Goal: Task Accomplishment & Management: Manage account settings

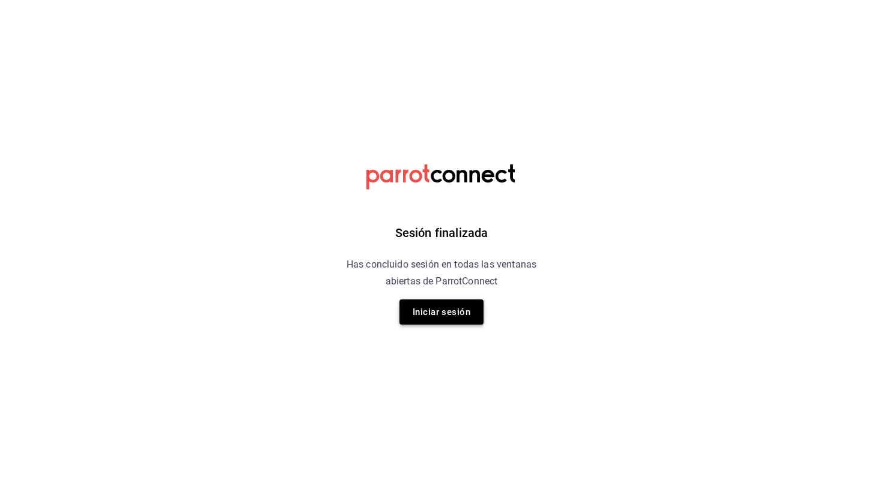
click at [445, 306] on button "Iniciar sesión" at bounding box center [441, 312] width 84 height 25
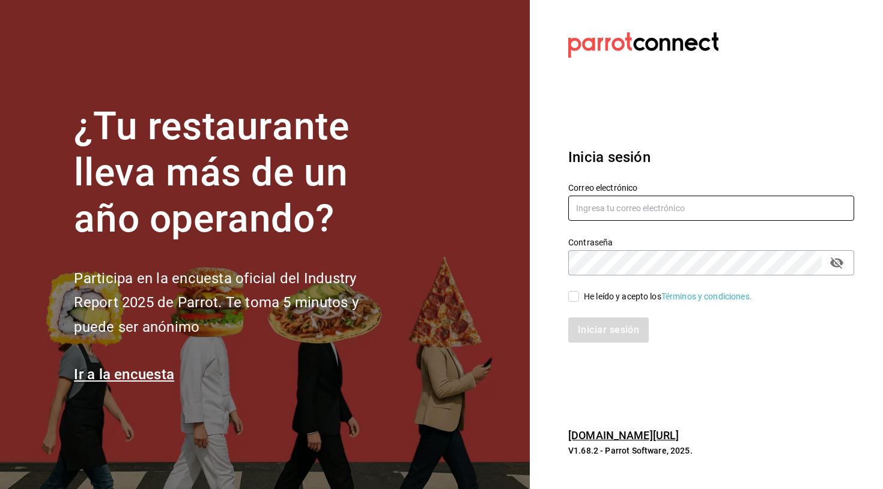
type input "[EMAIL_ADDRESS][PERSON_NAME][DOMAIN_NAME]"
click at [578, 292] on input "He leído y acepto los Términos y condiciones." at bounding box center [573, 296] width 11 height 11
checkbox input "true"
click at [610, 337] on button "Iniciar sesión" at bounding box center [609, 330] width 82 height 25
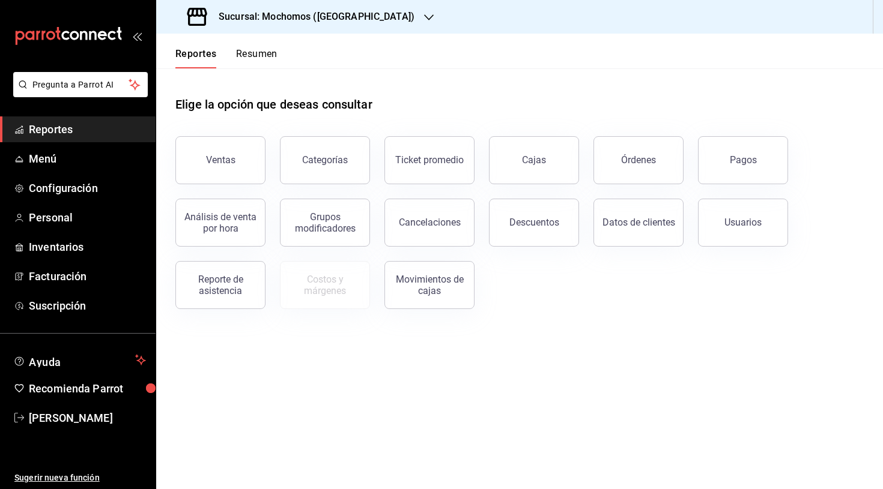
click at [358, 16] on div "Sucursal: Mochomos (Cancun)" at bounding box center [302, 17] width 273 height 34
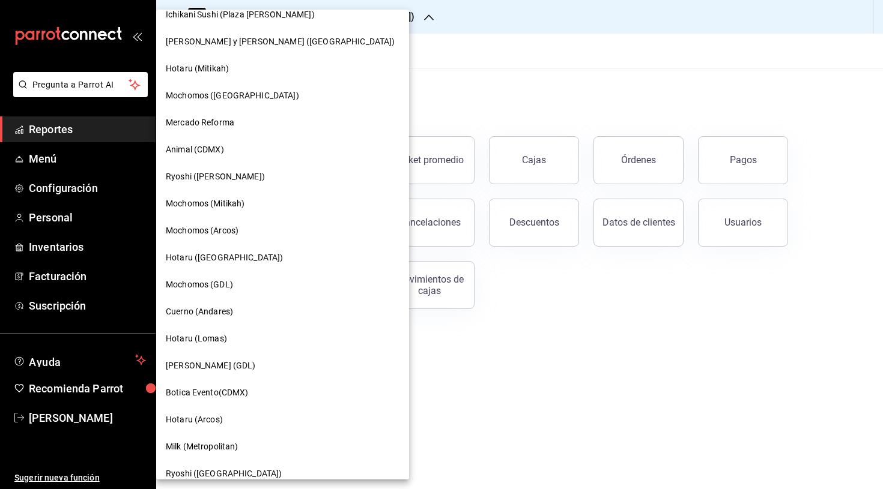
scroll to position [606, 0]
click at [211, 232] on span "Mochomos (Arcos)" at bounding box center [202, 232] width 73 height 13
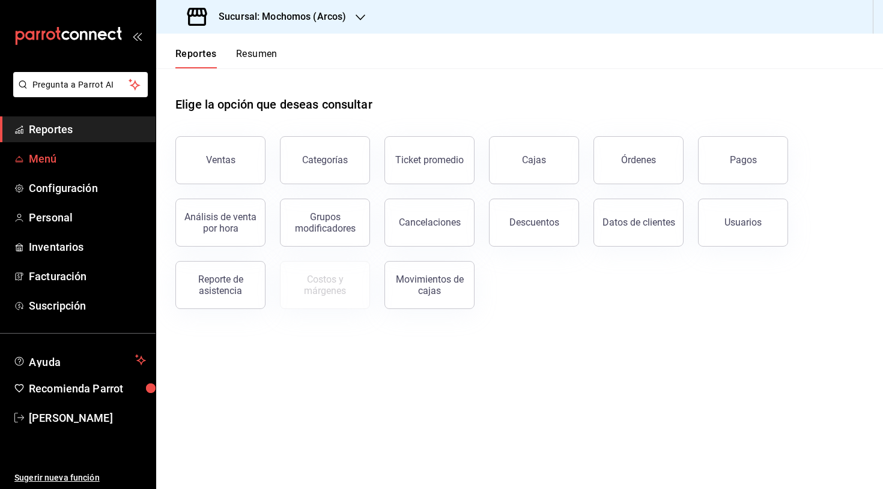
click at [54, 165] on span "Menú" at bounding box center [87, 159] width 117 height 16
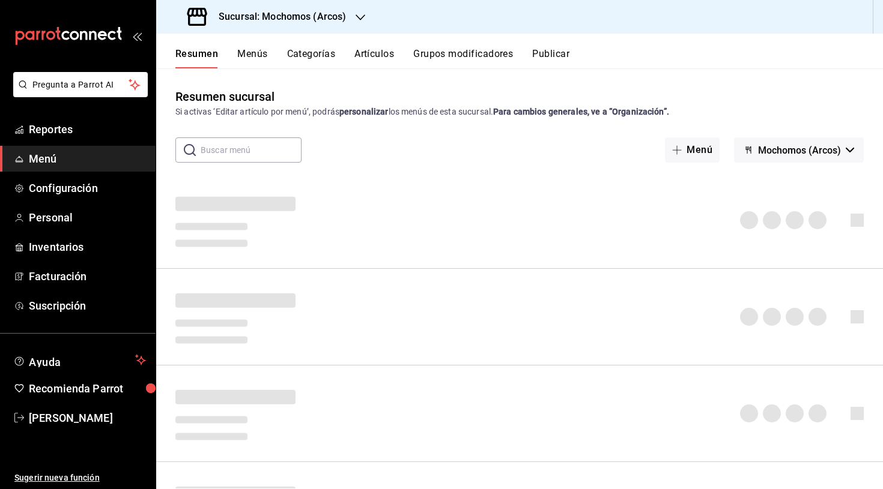
click at [381, 56] on button "Artículos" at bounding box center [374, 58] width 40 height 20
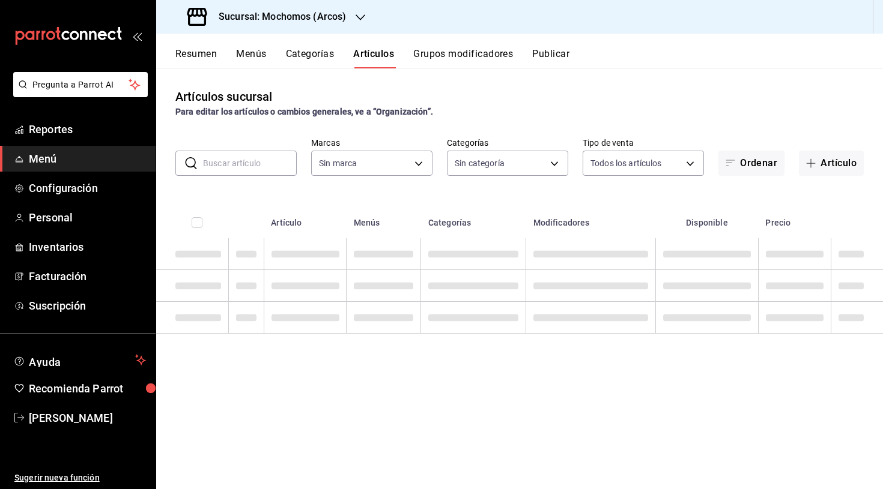
type input "dd36a3dd-8c35-4563-bc3a-0ae6137ce787"
click at [257, 168] on input "text" at bounding box center [250, 163] width 94 height 24
type input "7597c5c0-c189-439a-a9b1-46cc8ee7ac78,78dcea9d-0226-4a72-8dbe-4ec0b47d6941,3e6ec…"
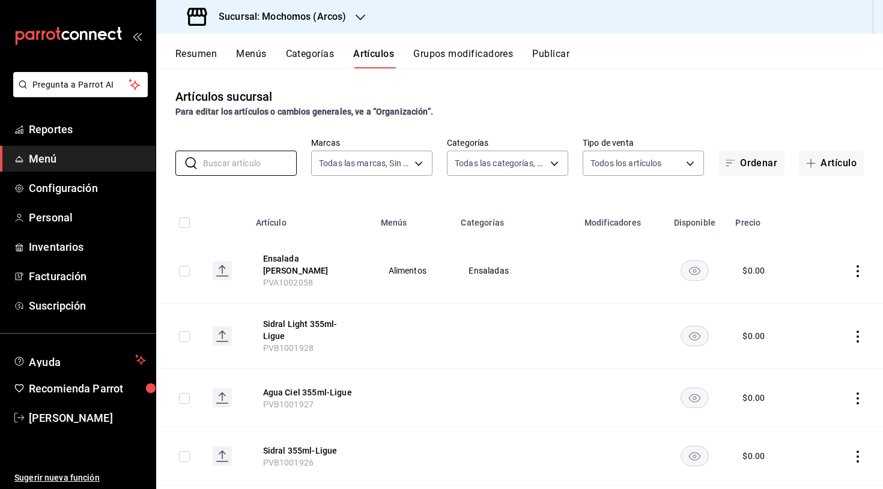
click at [315, 59] on button "Categorías" at bounding box center [310, 58] width 49 height 20
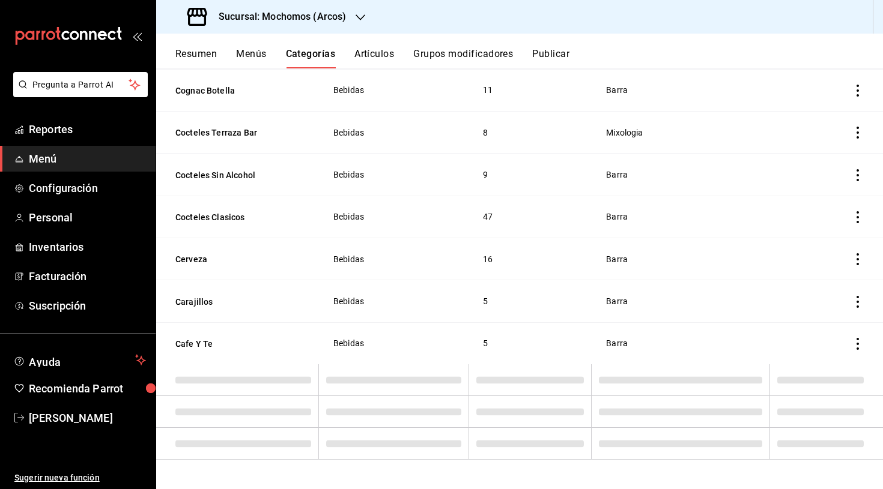
scroll to position [1512, 0]
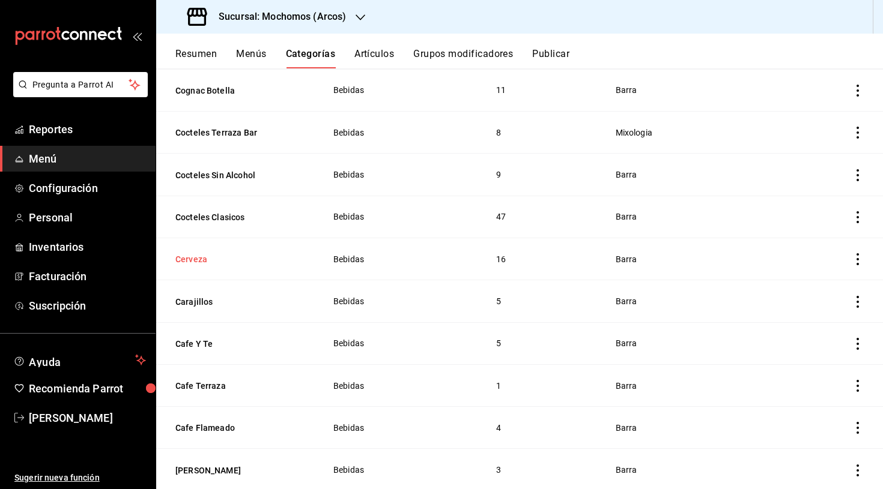
click at [192, 264] on button "Cerveza" at bounding box center [235, 259] width 120 height 12
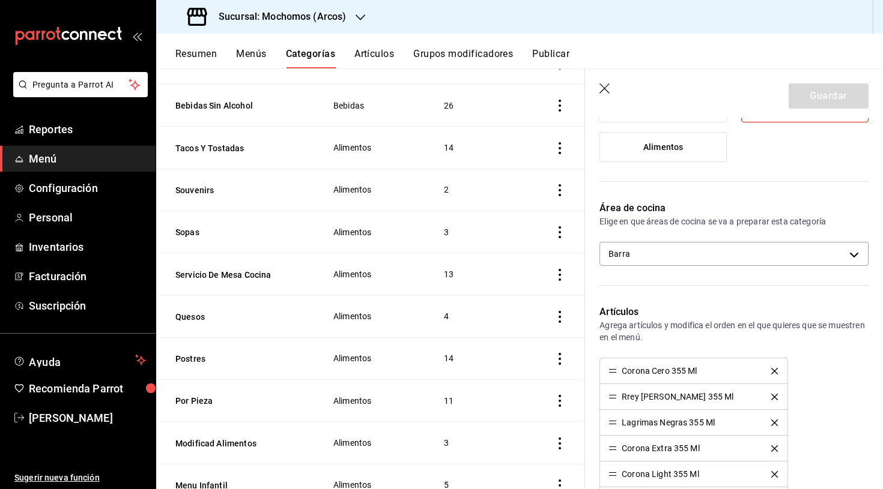
scroll to position [2076, 0]
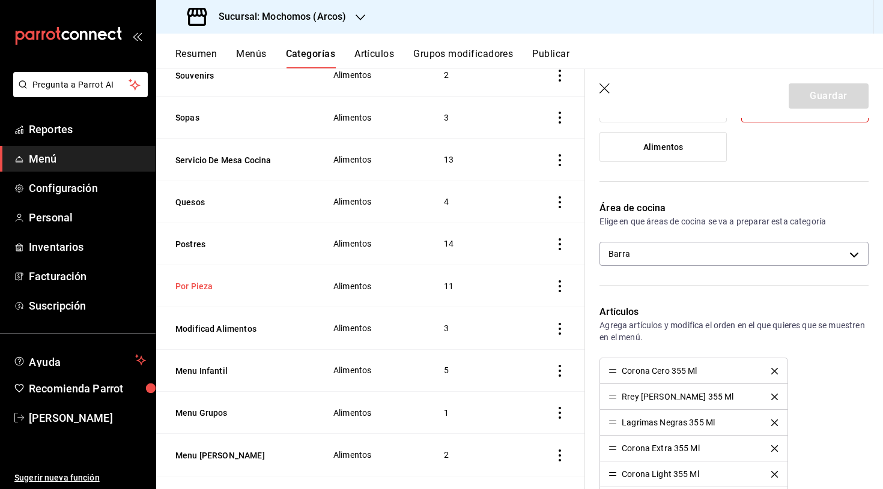
click at [198, 286] on button "Por Pieza" at bounding box center [235, 286] width 120 height 12
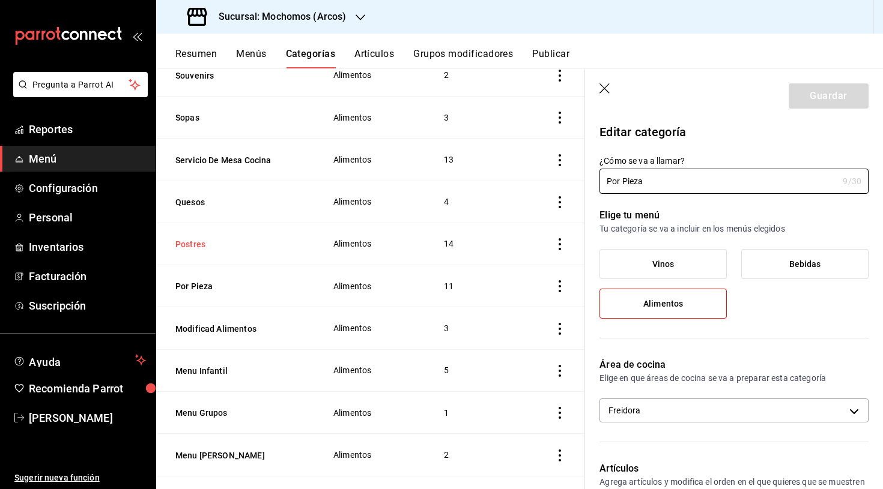
click at [194, 240] on button "Postres" at bounding box center [235, 244] width 120 height 12
type input "c9712cfe-2725-4911-a6a2-e698b89a05f0"
click at [209, 369] on button "Menu Infantil" at bounding box center [235, 371] width 120 height 12
type input "3e11e929-0e97-4fb3-ba38-bc8713aa6459"
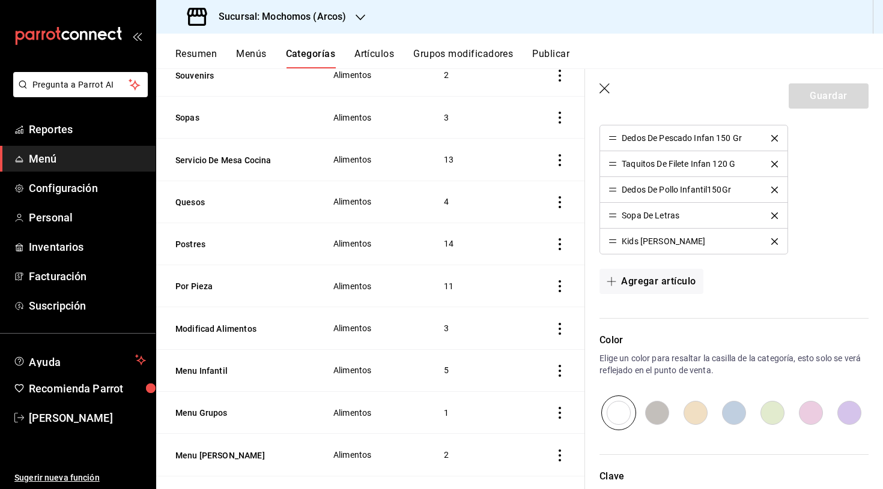
scroll to position [396, 0]
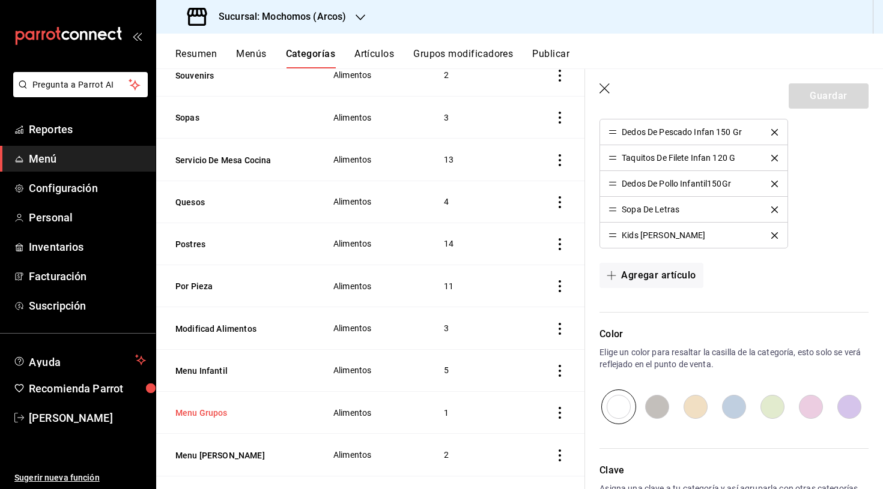
click at [218, 408] on button "Menu Grupos" at bounding box center [235, 413] width 120 height 12
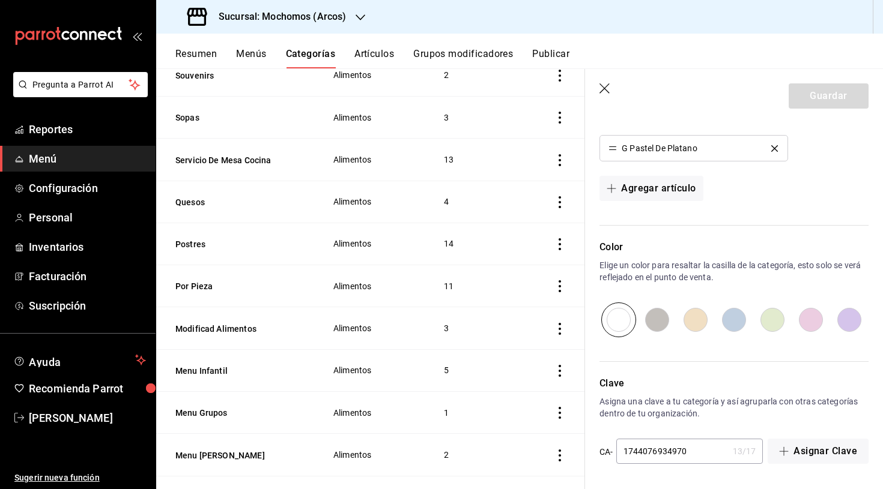
scroll to position [379, 0]
click at [217, 417] on button "Menu Grupos" at bounding box center [235, 413] width 120 height 12
click at [204, 413] on button "Menu Grupos" at bounding box center [235, 413] width 120 height 12
